Goal: Task Accomplishment & Management: Complete application form

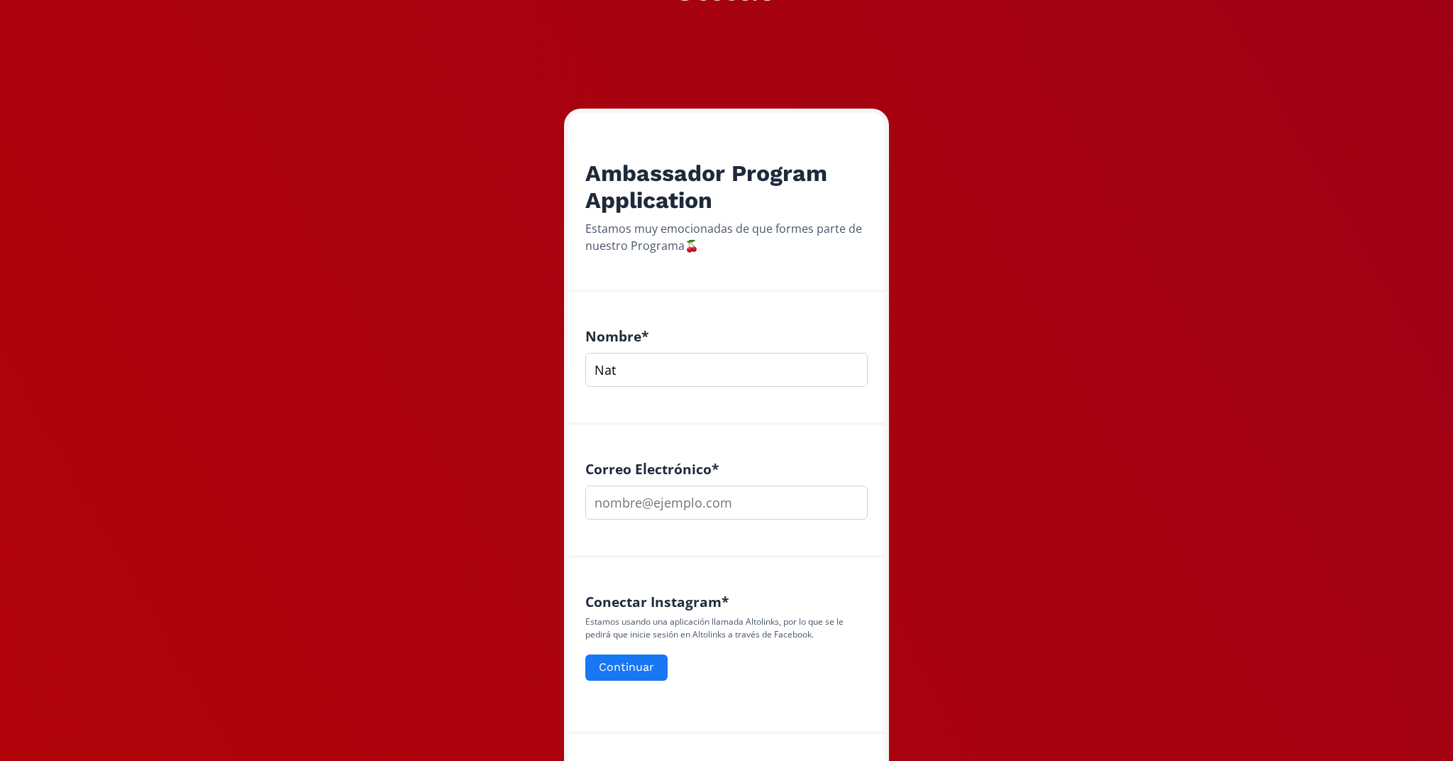
type input "Nat"
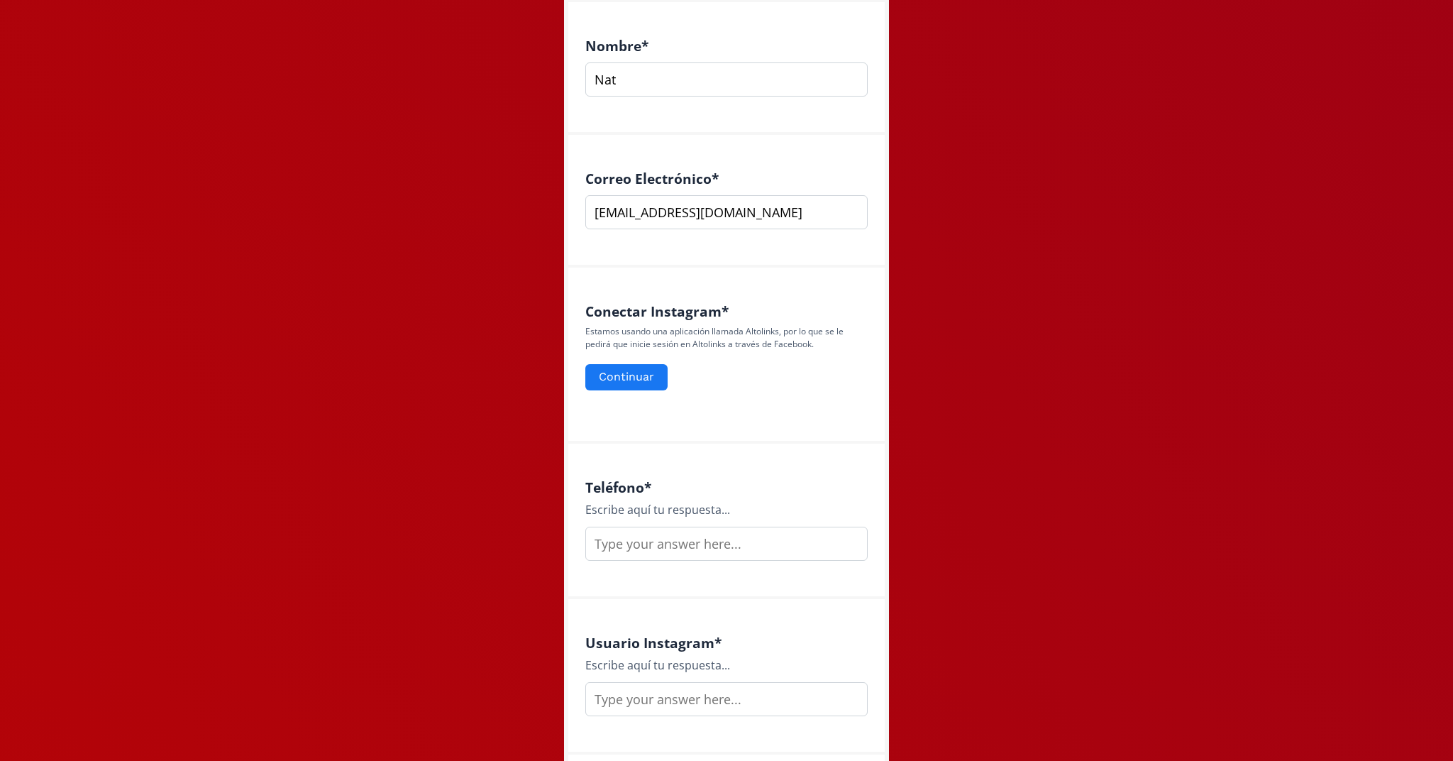
scroll to position [423, 0]
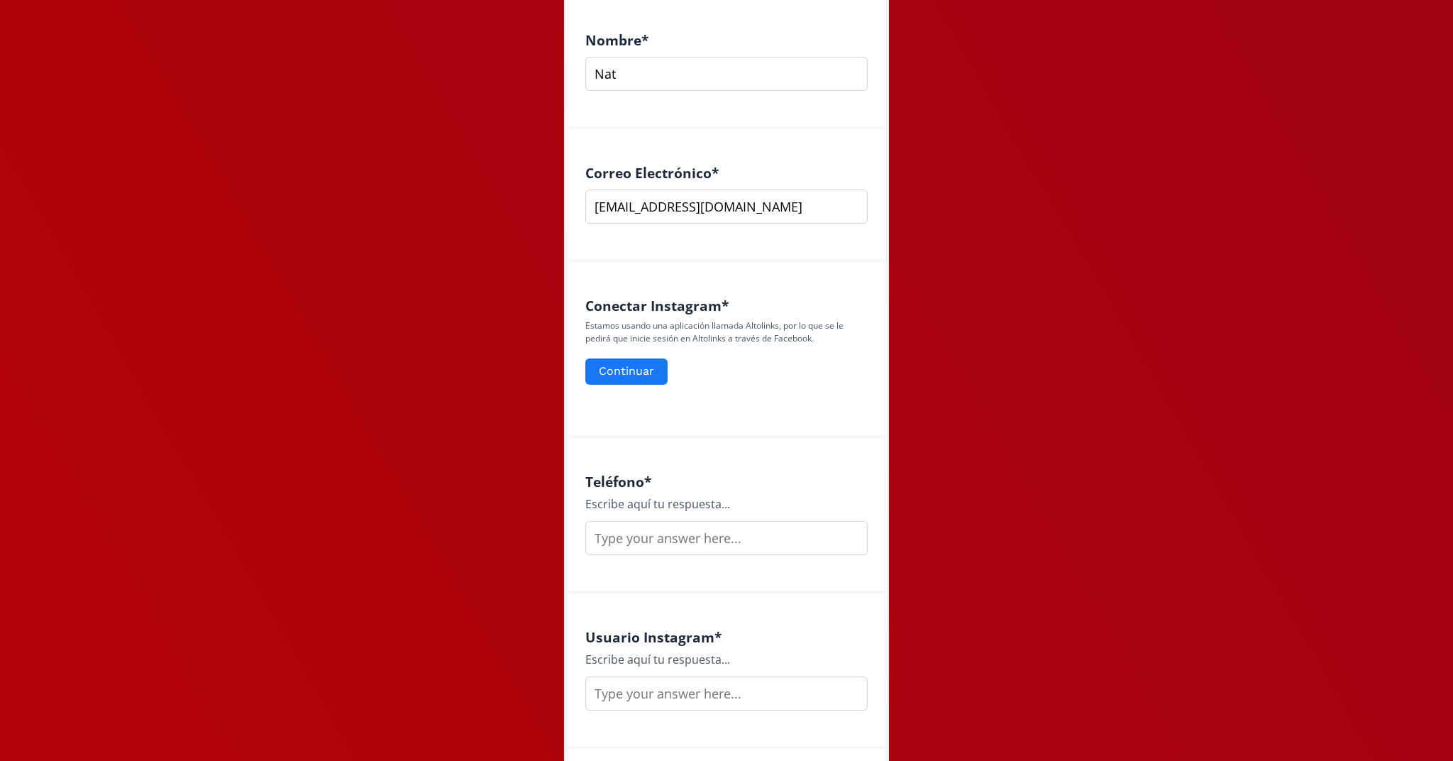
type input "[EMAIL_ADDRESS][DOMAIN_NAME]"
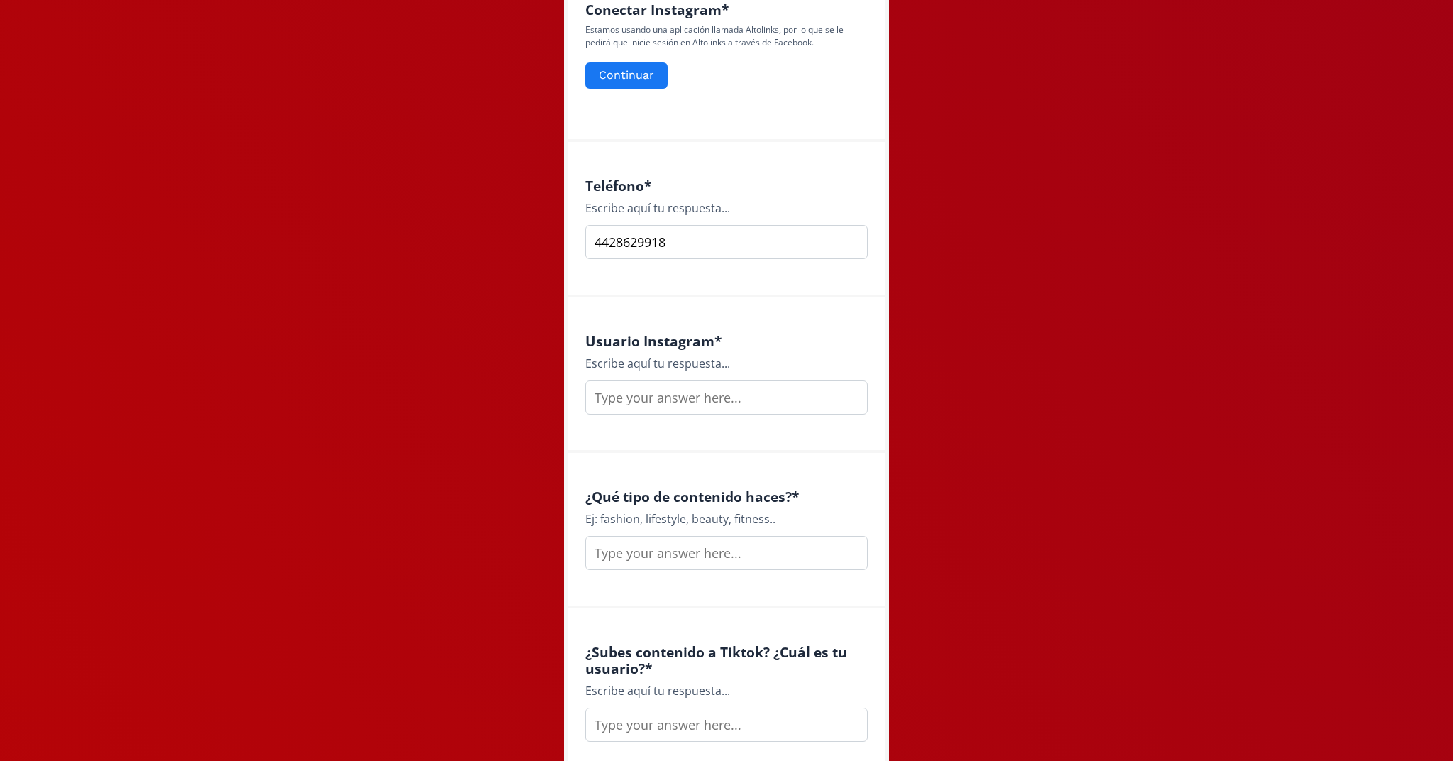
scroll to position [721, 0]
type input "4428629918"
click at [607, 386] on input "text" at bounding box center [726, 395] width 282 height 34
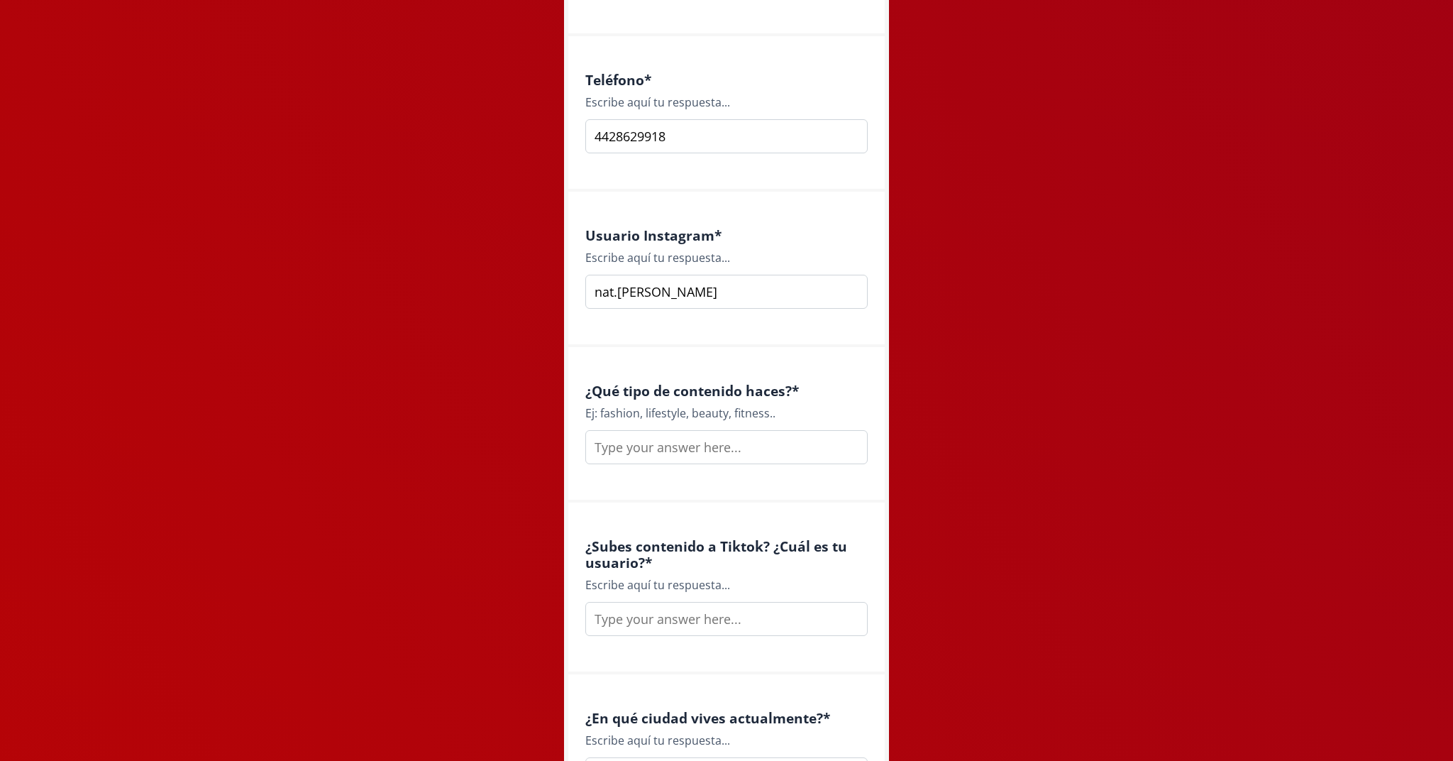
scroll to position [850, 0]
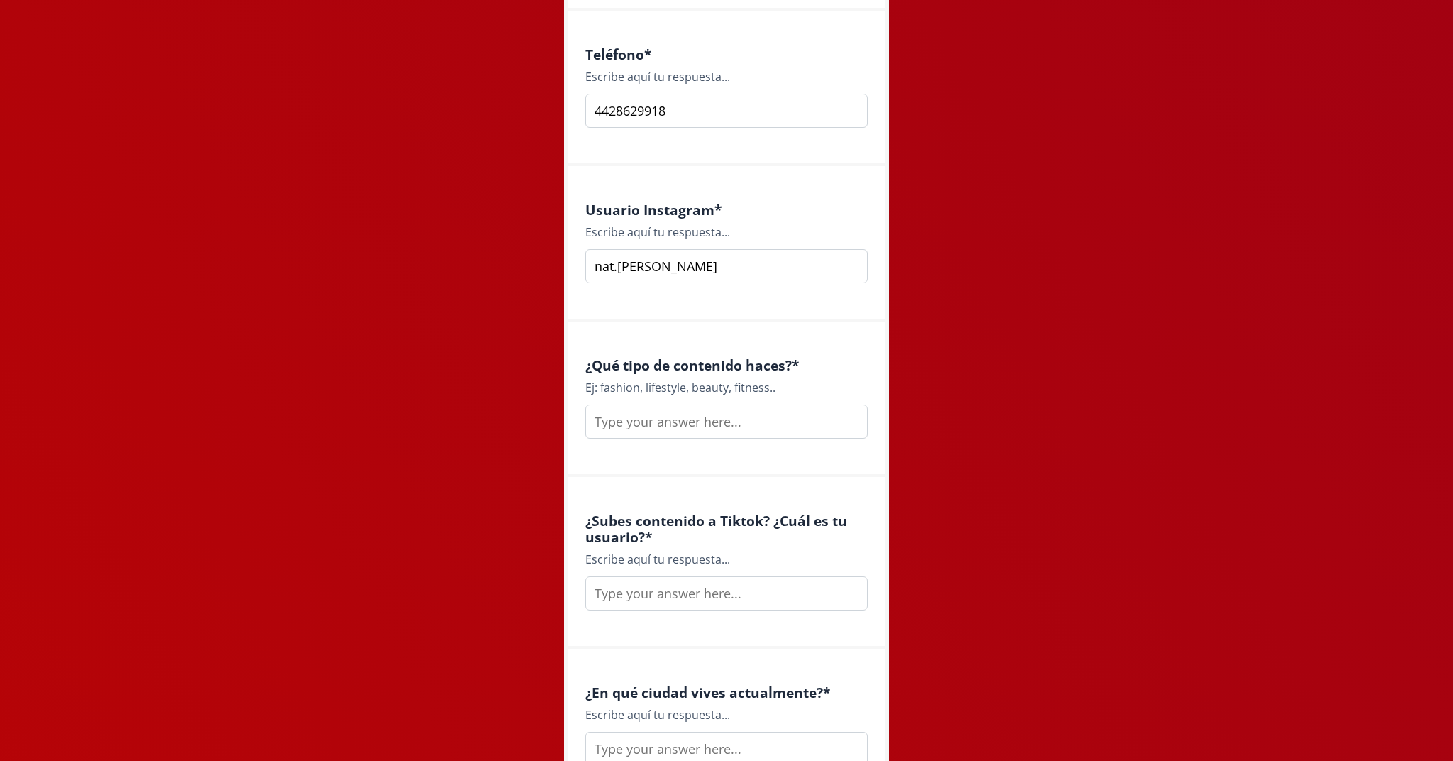
type input "nat.[PERSON_NAME]"
click at [663, 428] on input "text" at bounding box center [726, 421] width 282 height 34
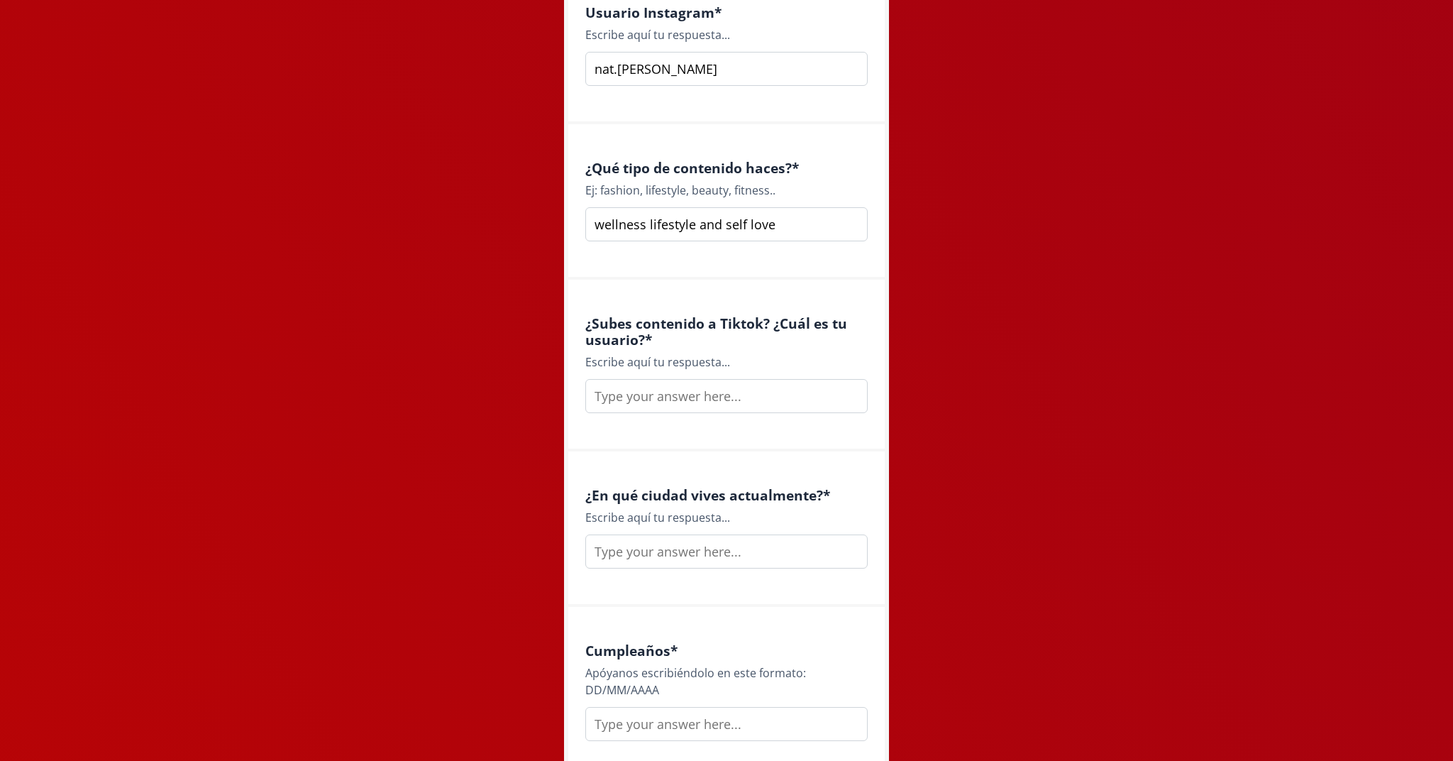
scroll to position [1053, 0]
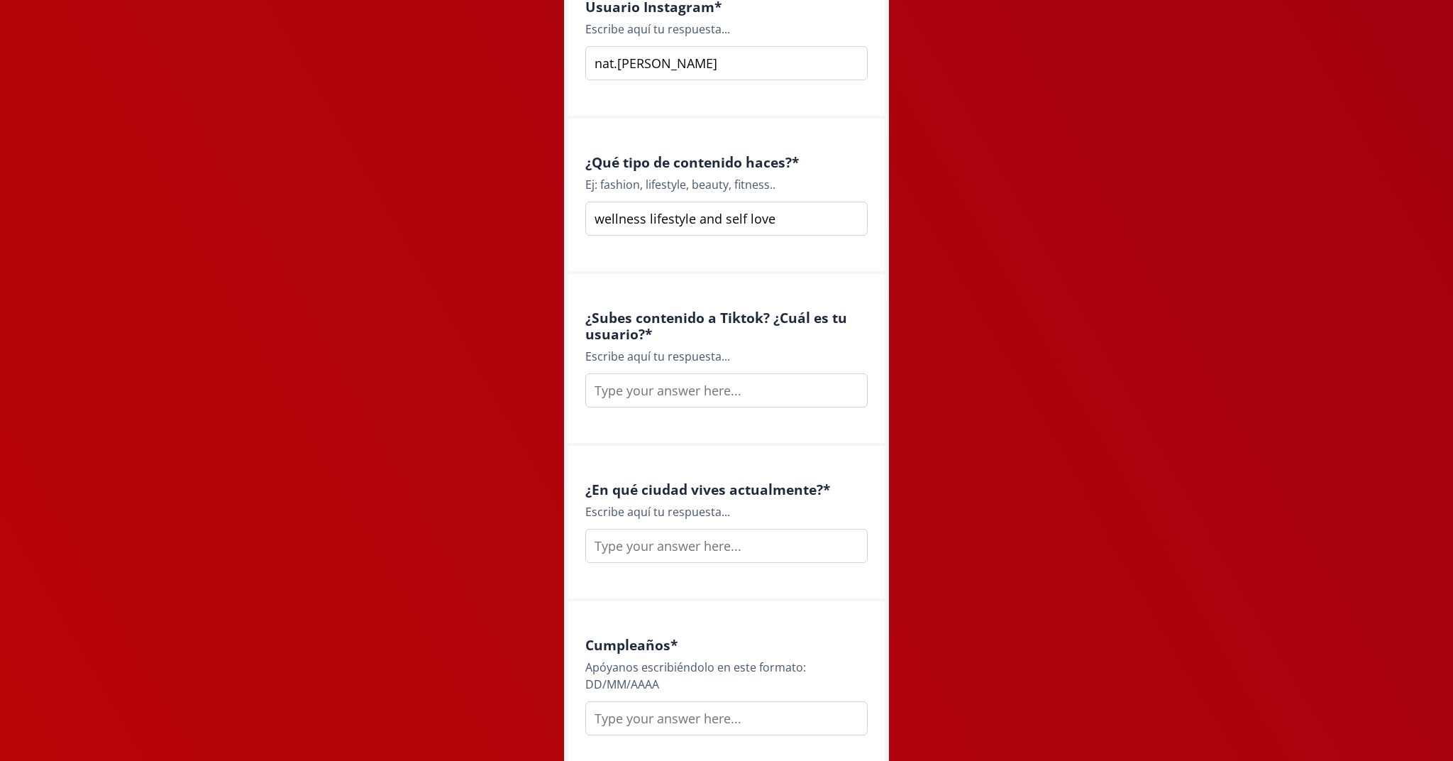
type input "wellness lifestyle and self love"
click at [617, 401] on input "text" at bounding box center [726, 390] width 282 height 34
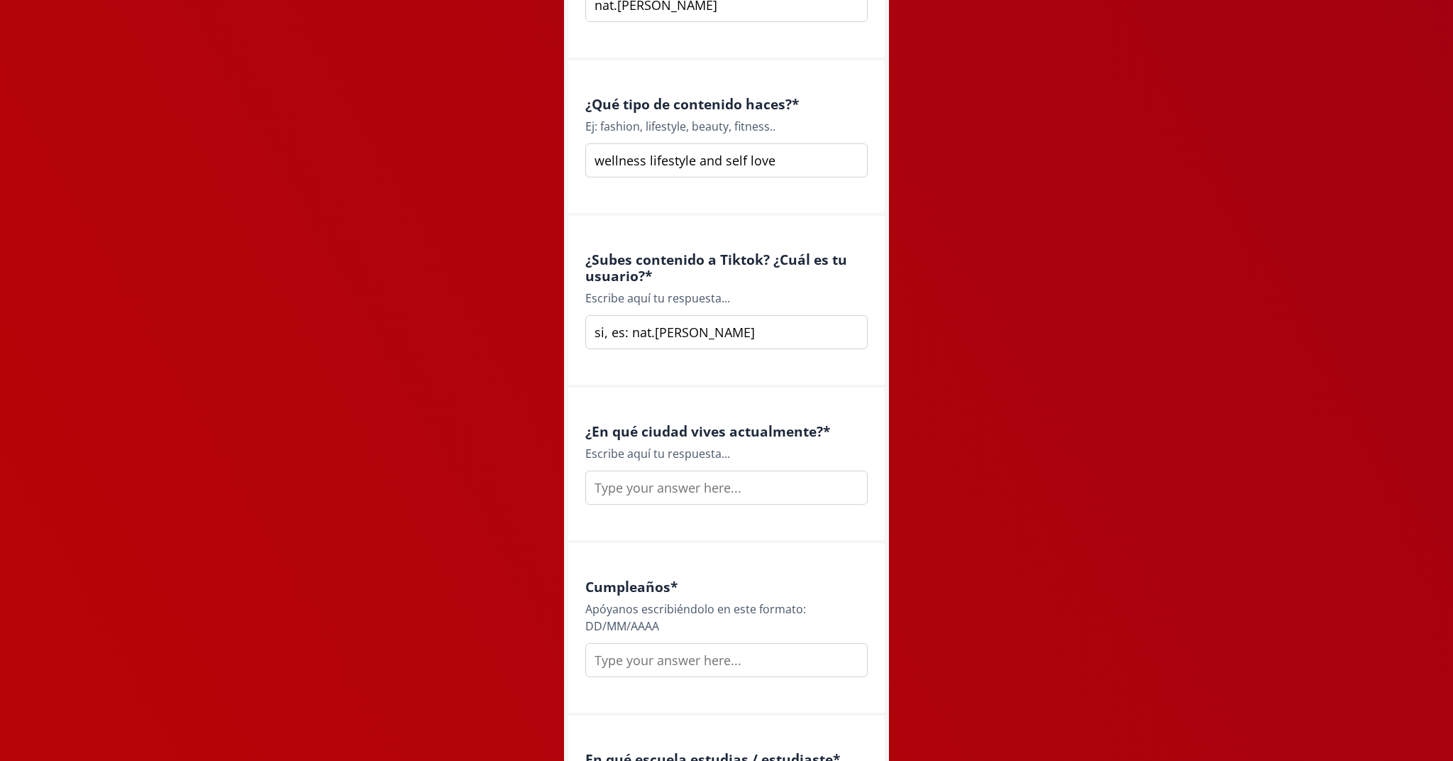
scroll to position [1127, 0]
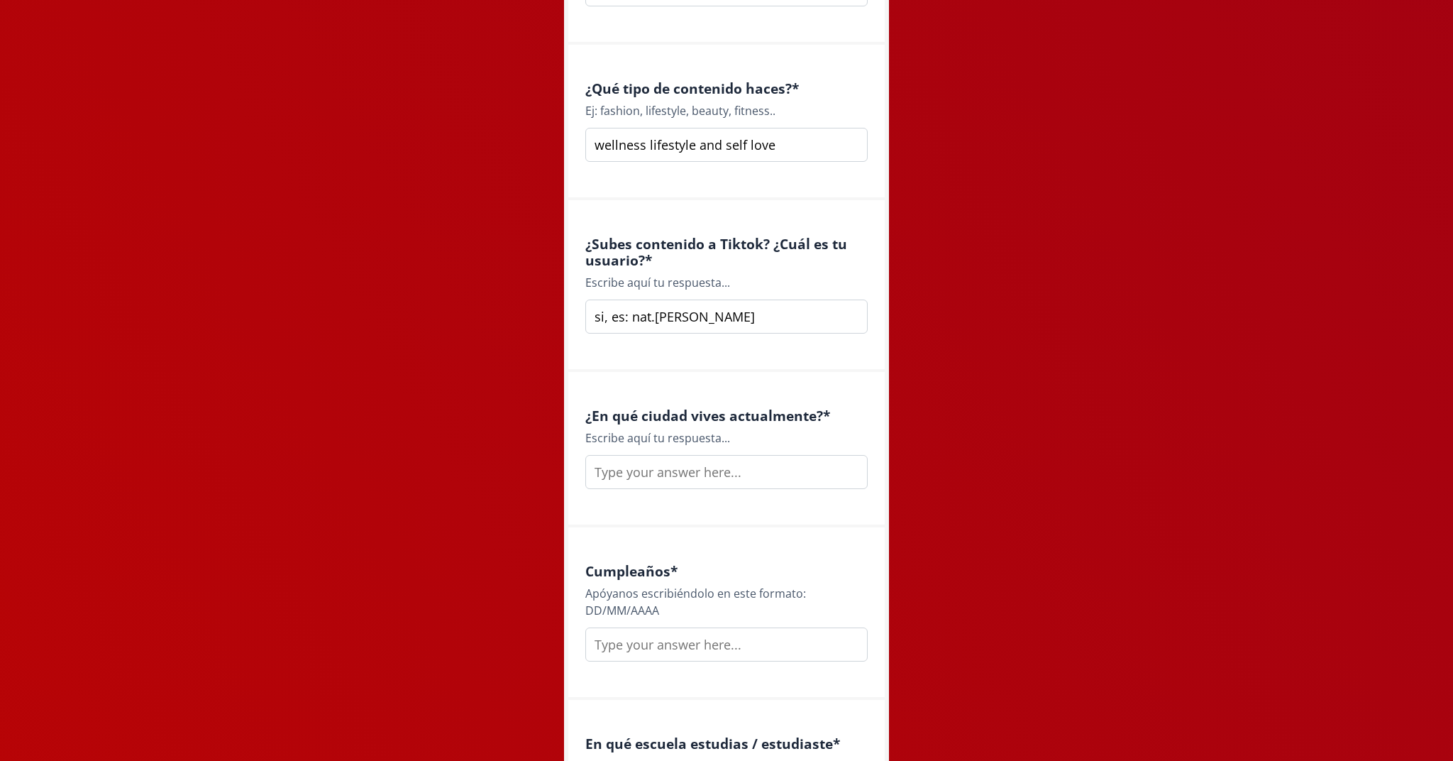
type input "si, es: nat.[PERSON_NAME]"
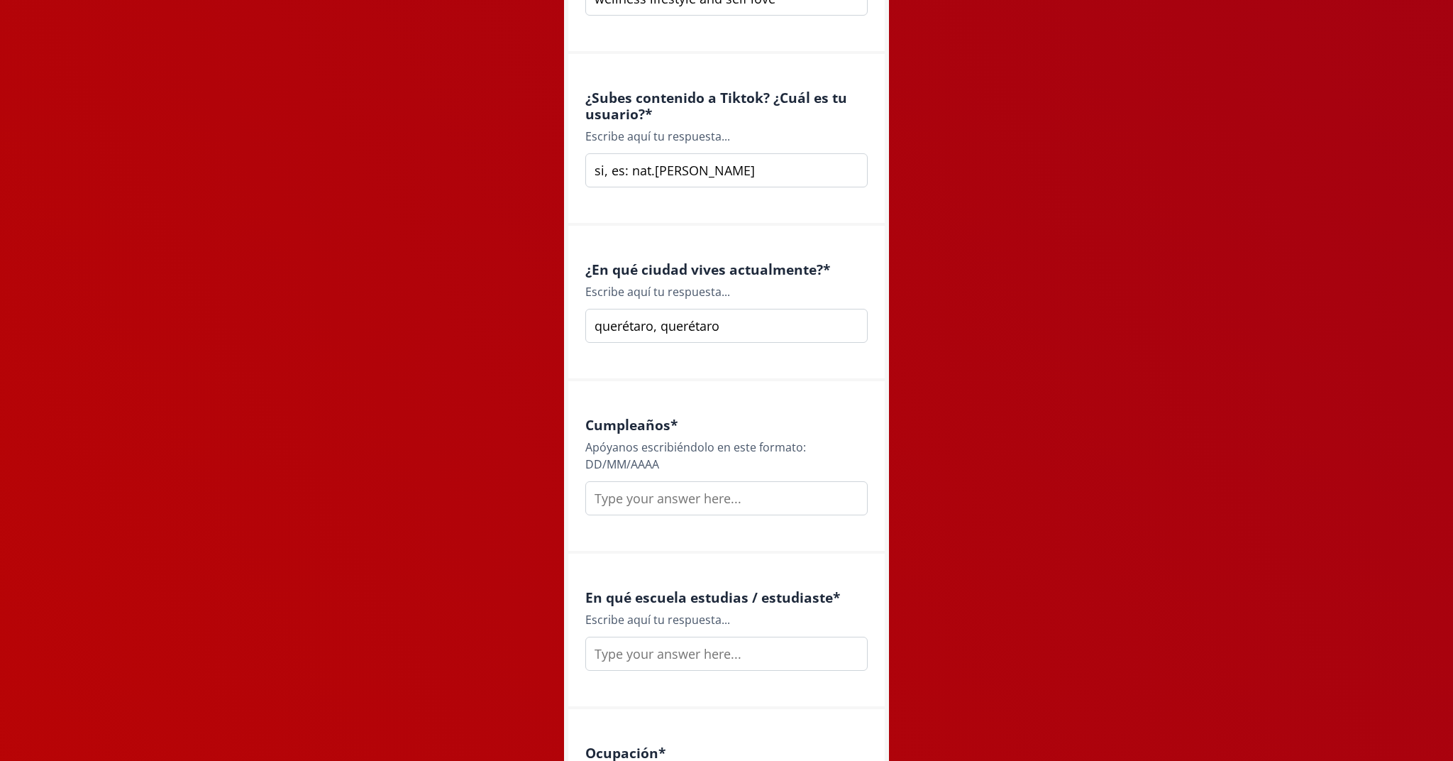
type input "querétaro, querétaro"
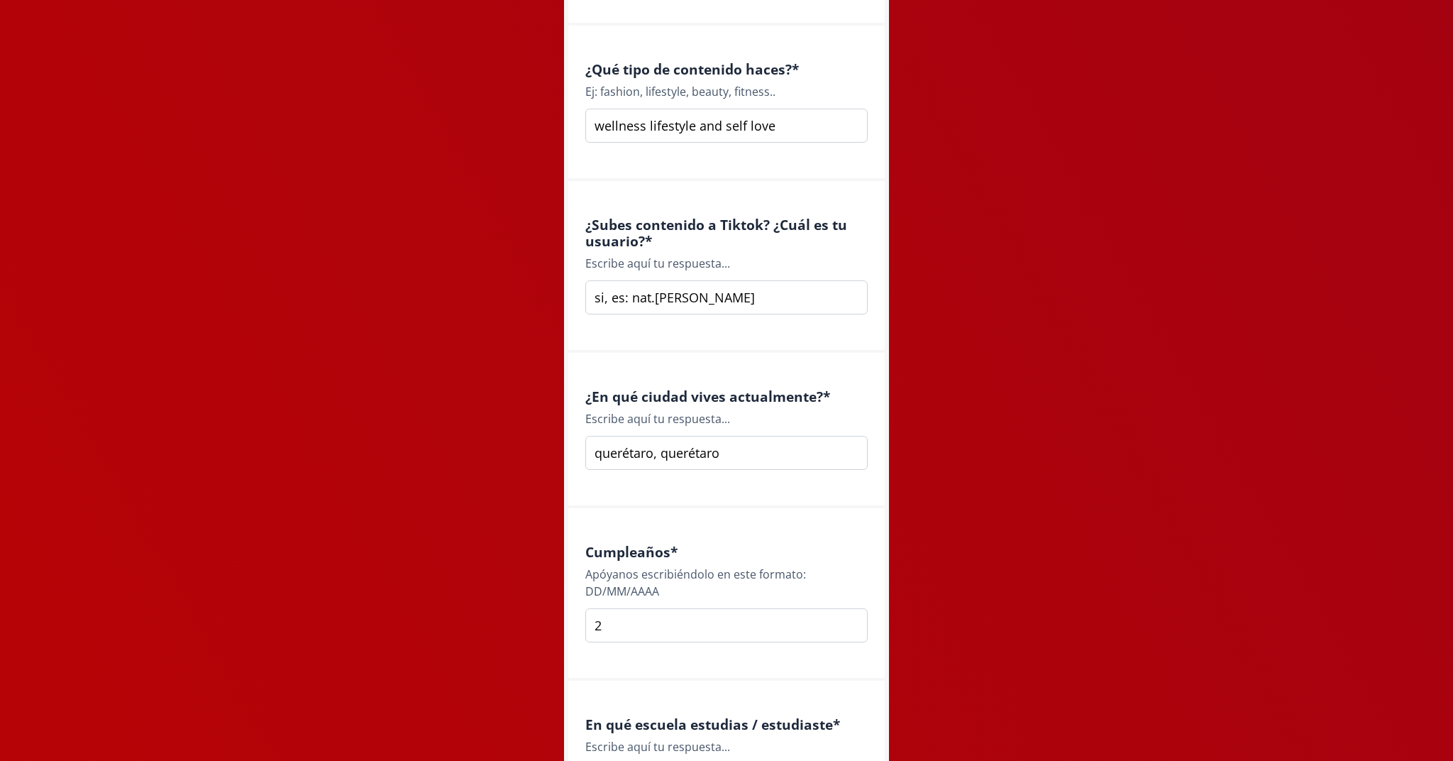
scroll to position [1145, 0]
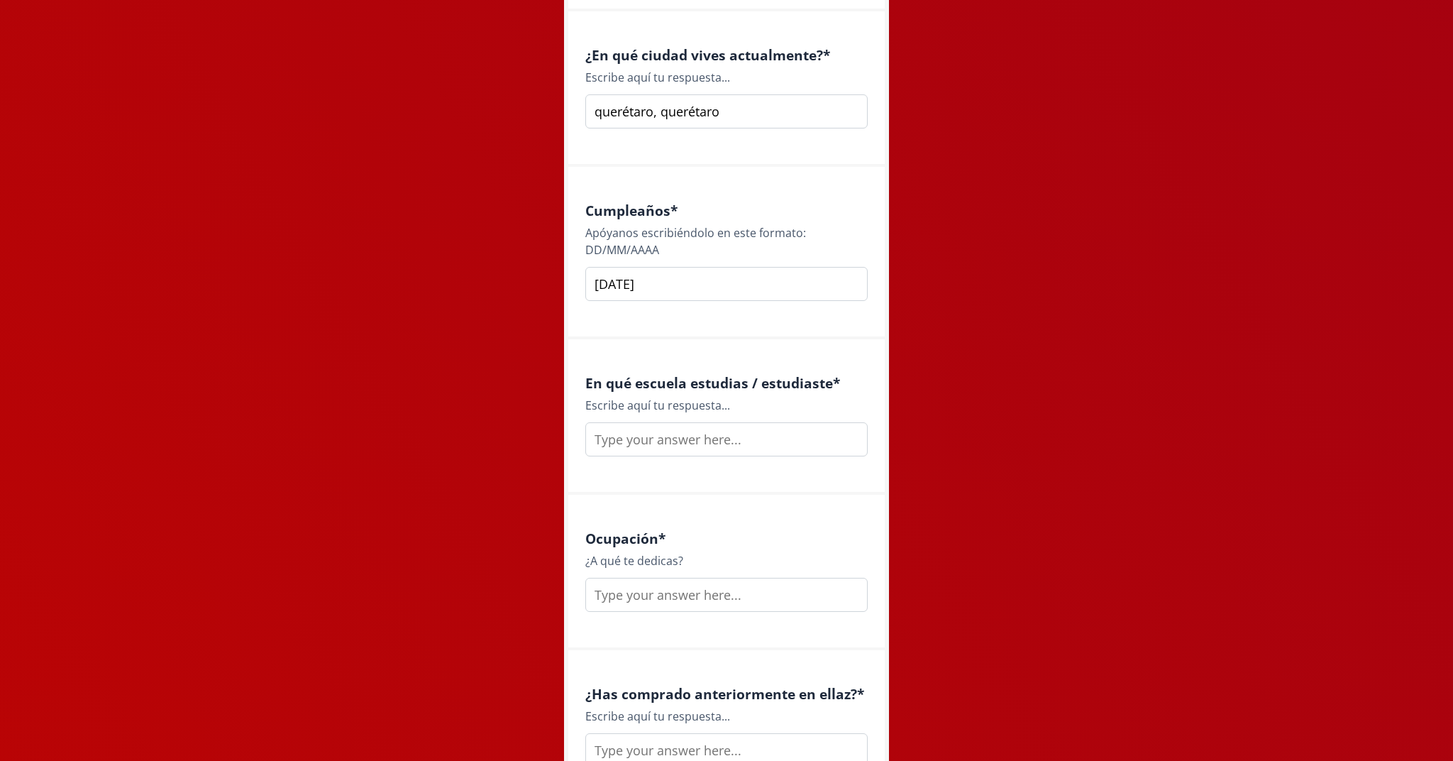
type input "[DATE]"
click at [694, 448] on input "text" at bounding box center [726, 439] width 282 height 34
type input "Instituto Queretaro [GEOGRAPHIC_DATA][PERSON_NAME]"
click at [613, 588] on input "text" at bounding box center [726, 595] width 282 height 34
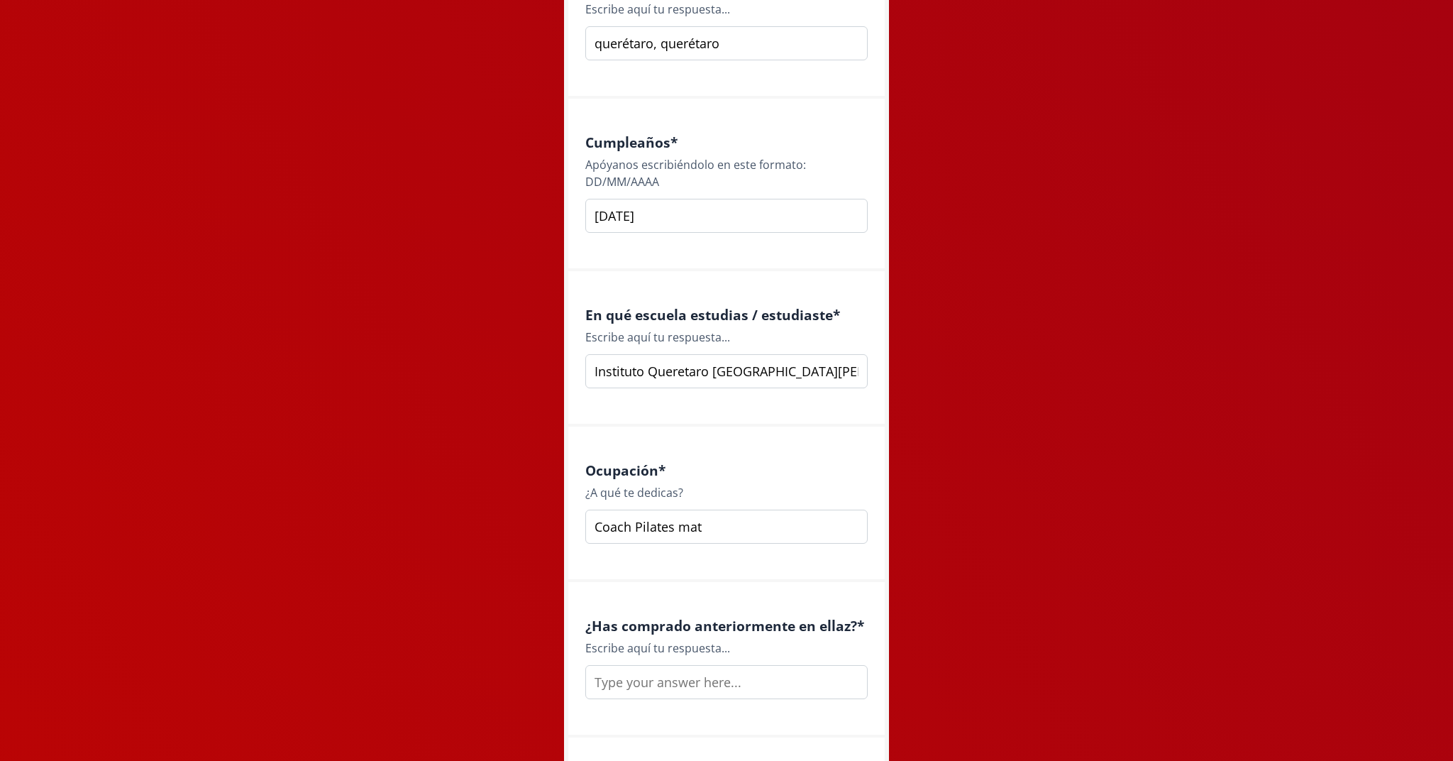
scroll to position [1576, 0]
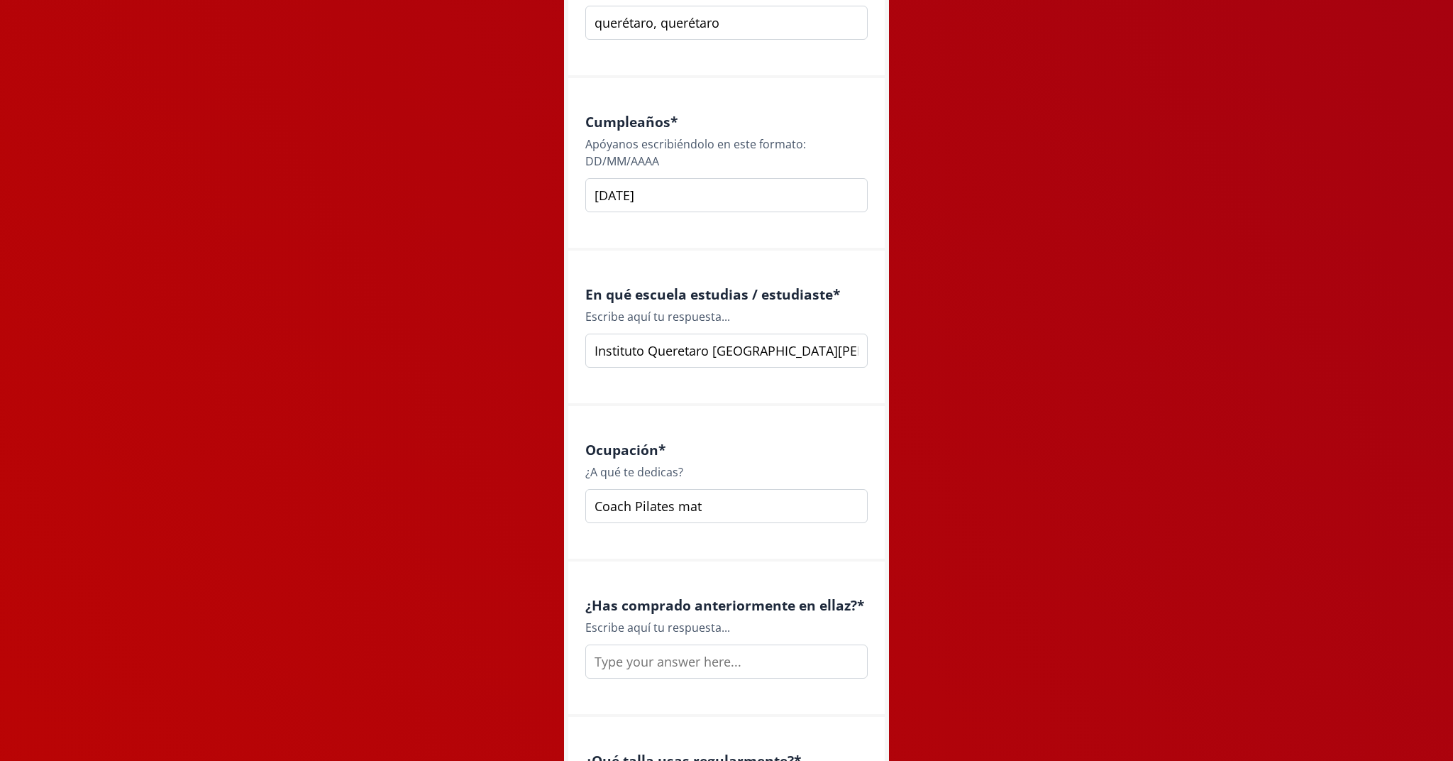
type input "Coach Pilates mat"
click at [658, 658] on input "text" at bounding box center [726, 661] width 282 height 34
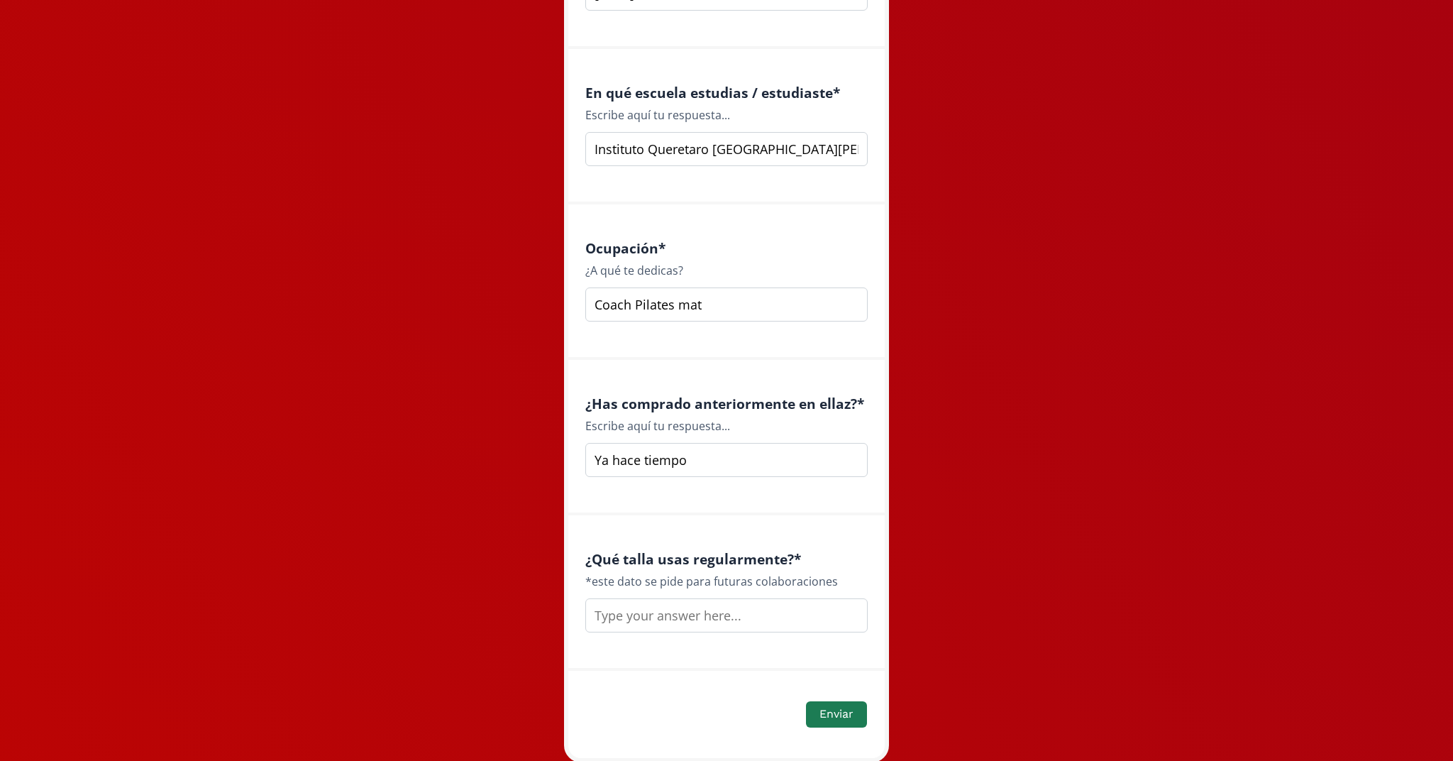
scroll to position [1780, 0]
type input "Ya hace tiempo"
click at [637, 608] on input "text" at bounding box center [726, 613] width 282 height 34
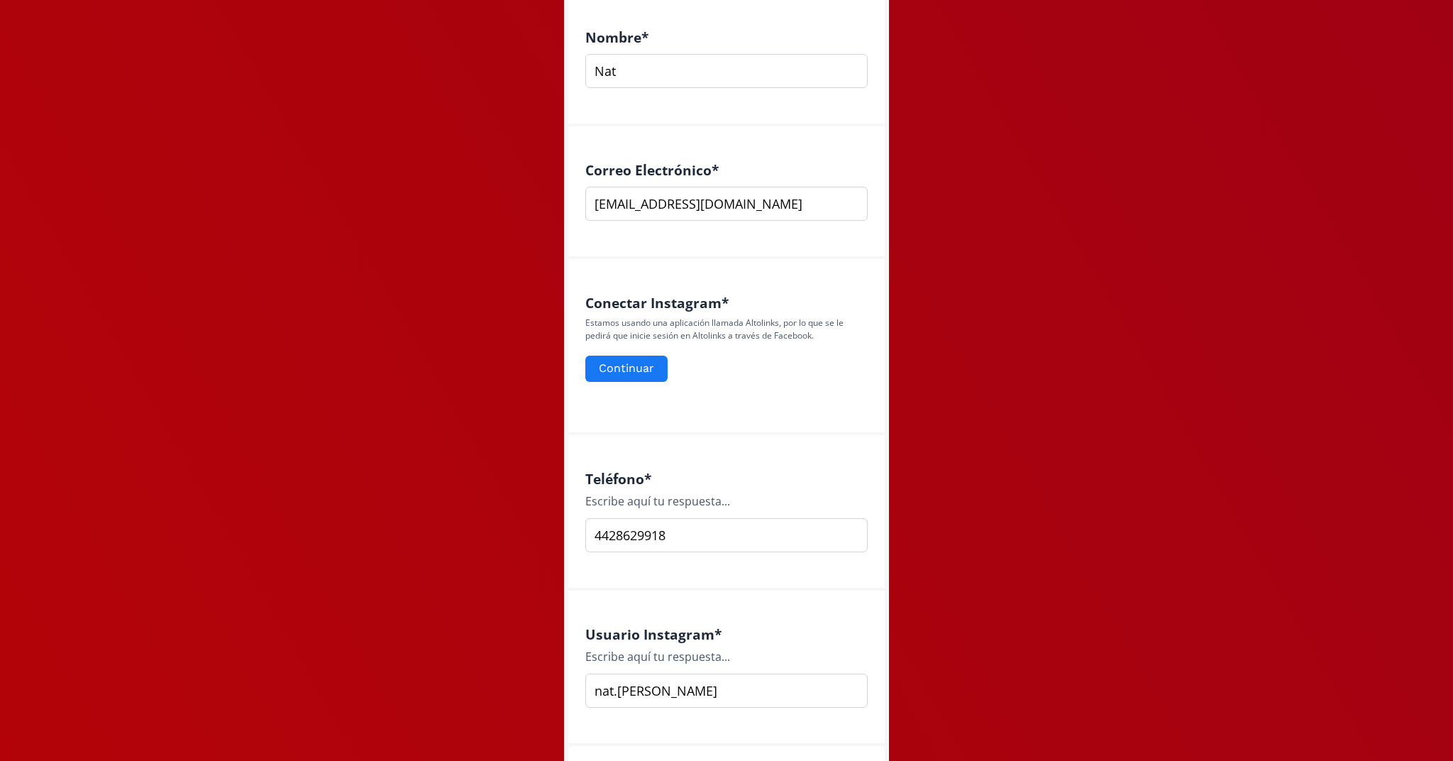
scroll to position [425, 0]
type input "Superior Small e inferior 24 mex"
click at [622, 380] on button "Continuar" at bounding box center [626, 369] width 87 height 31
